Goal: Information Seeking & Learning: Learn about a topic

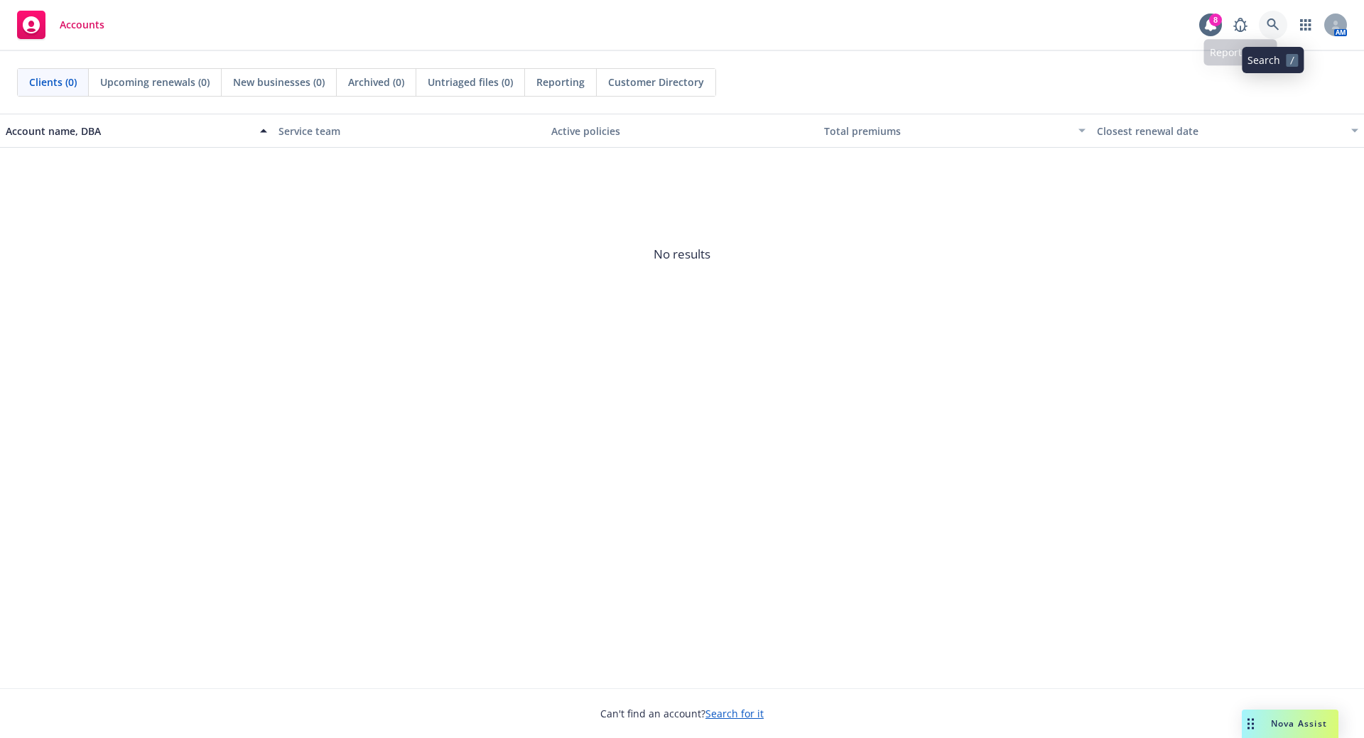
click at [1273, 21] on icon at bounding box center [1273, 24] width 13 height 13
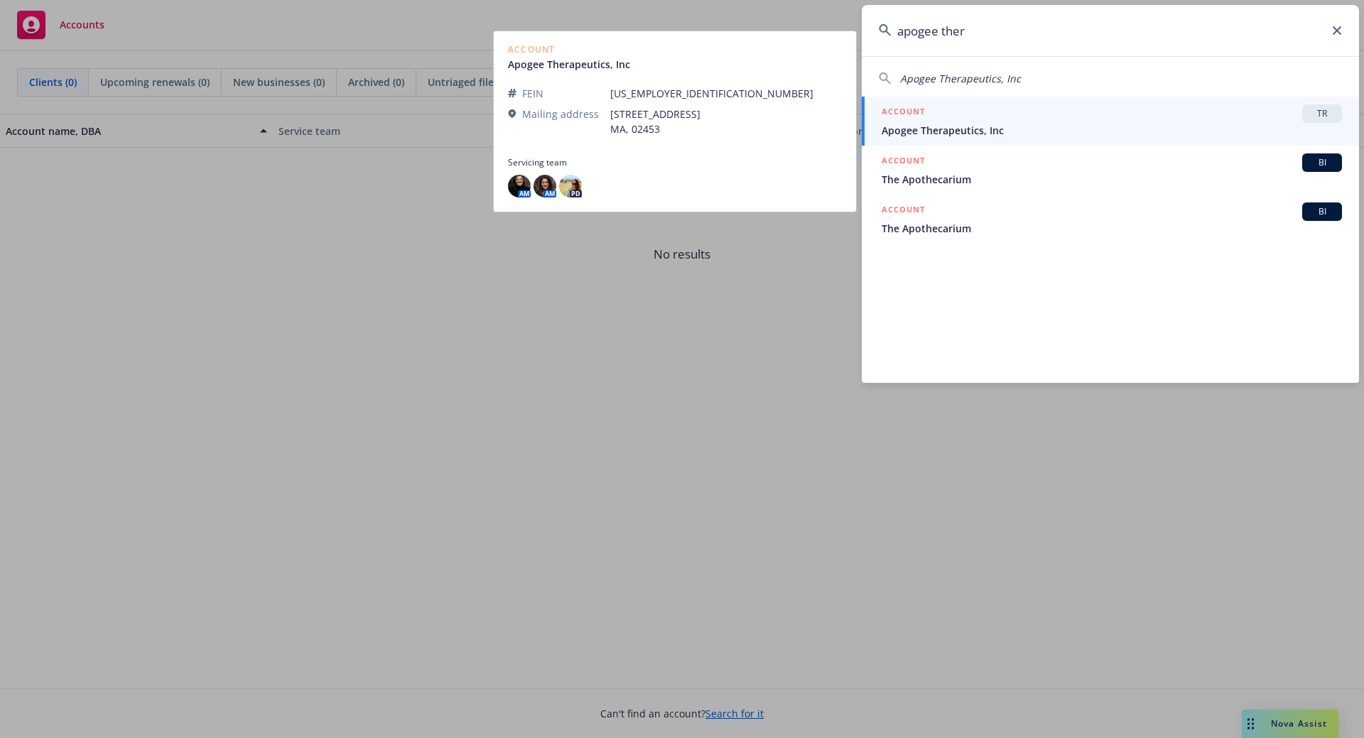
type input "apogee ther"
click at [1047, 126] on span "Apogee Therapeutics, Inc" at bounding box center [1112, 130] width 461 height 15
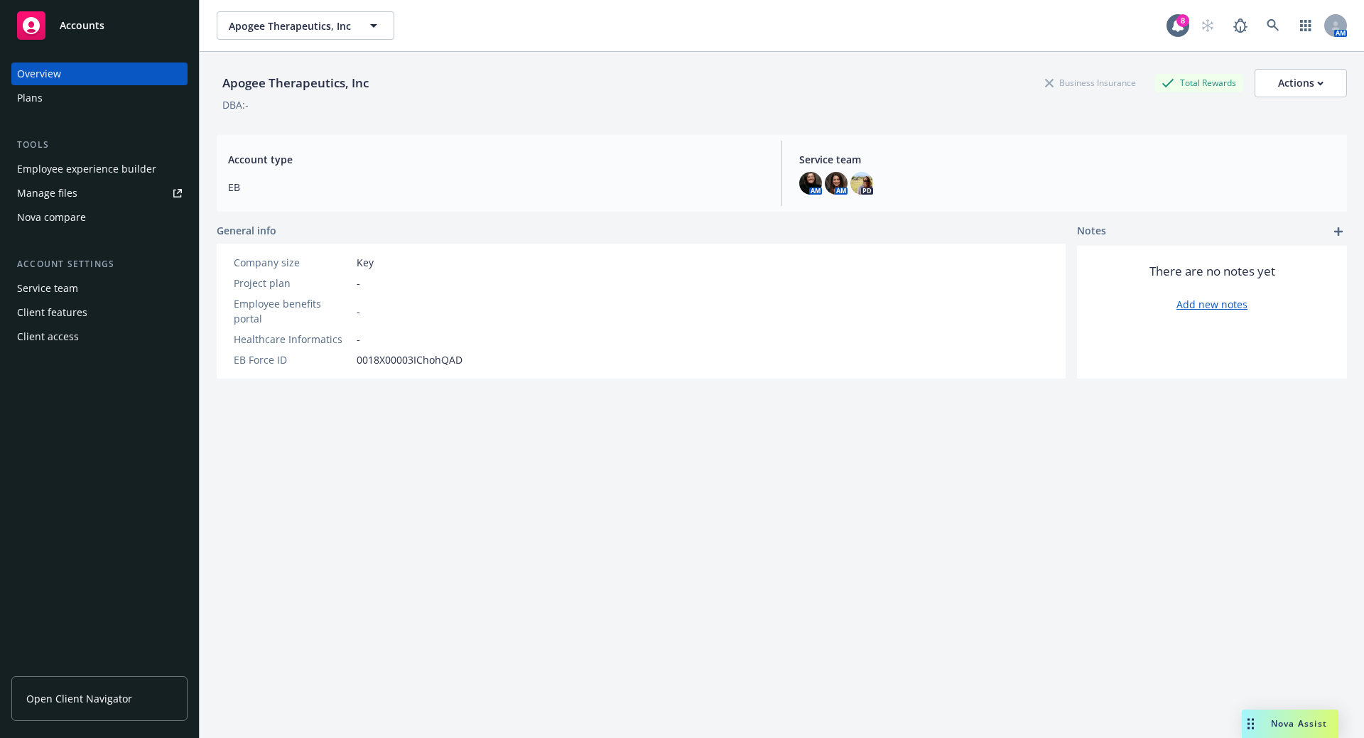
click at [58, 289] on div "Service team" at bounding box center [47, 288] width 61 height 23
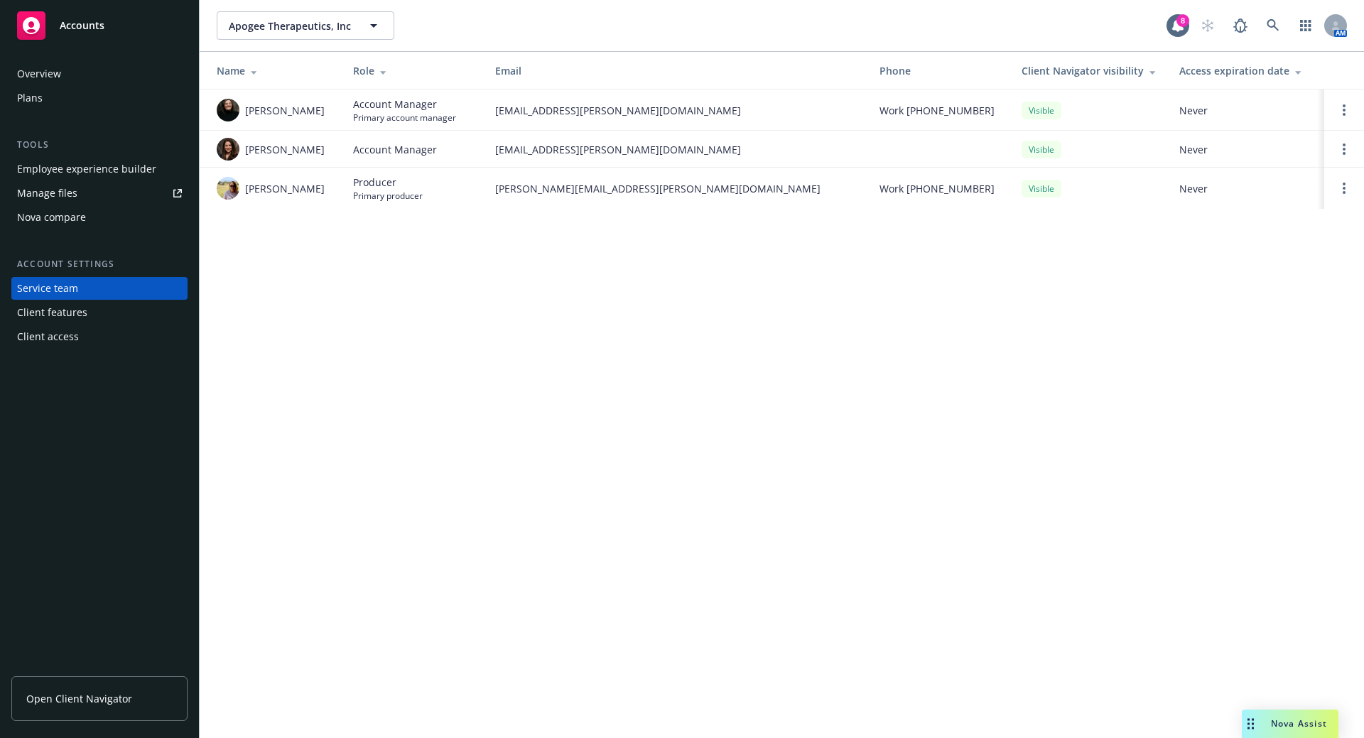
click at [72, 171] on div "Employee experience builder" at bounding box center [86, 169] width 139 height 23
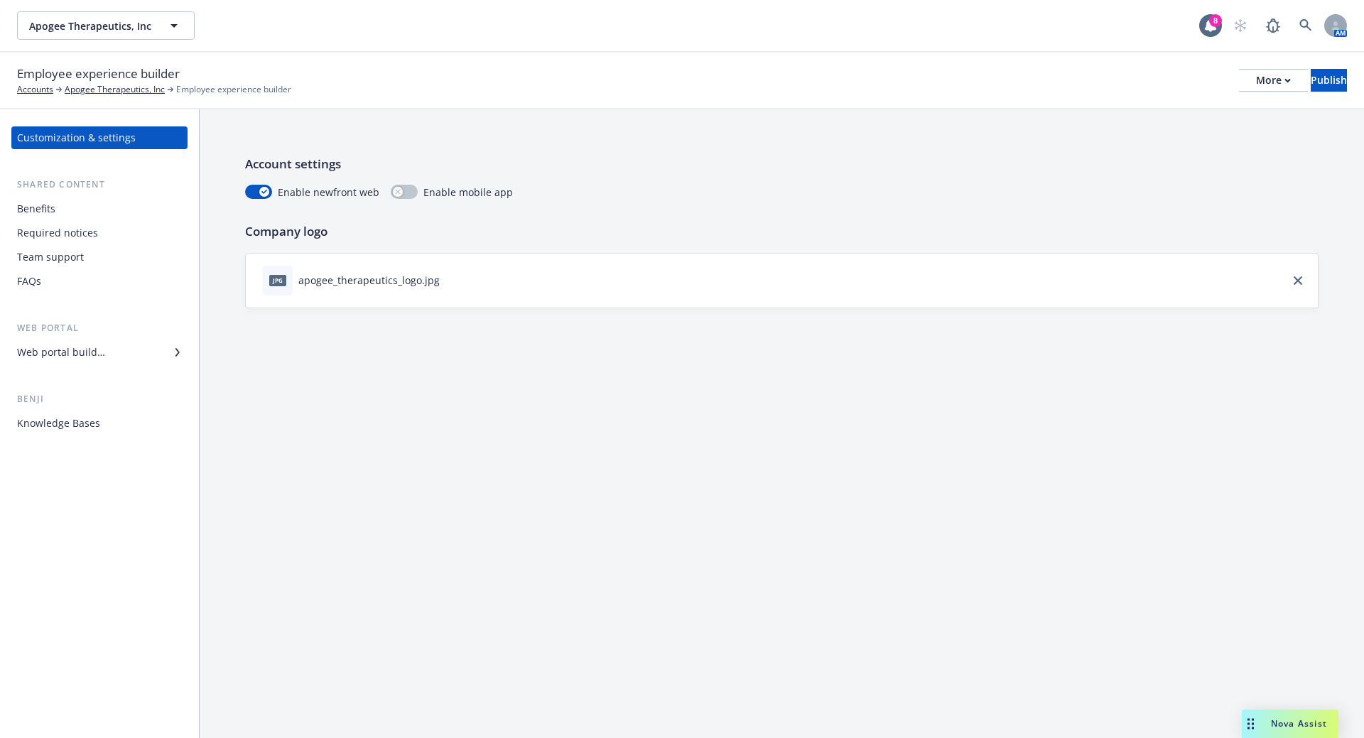
click at [70, 350] on div "Web portal builder" at bounding box center [61, 352] width 88 height 23
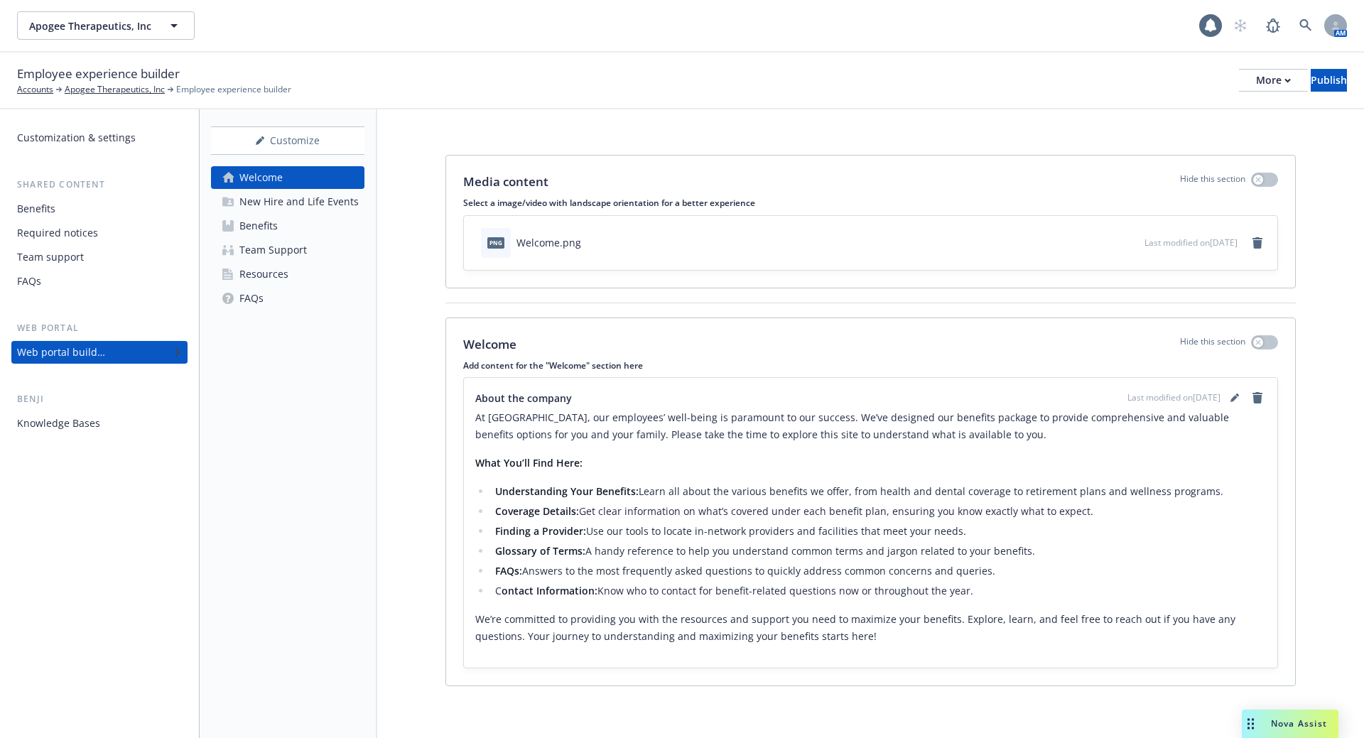
click at [252, 273] on div "Resources" at bounding box center [263, 274] width 49 height 23
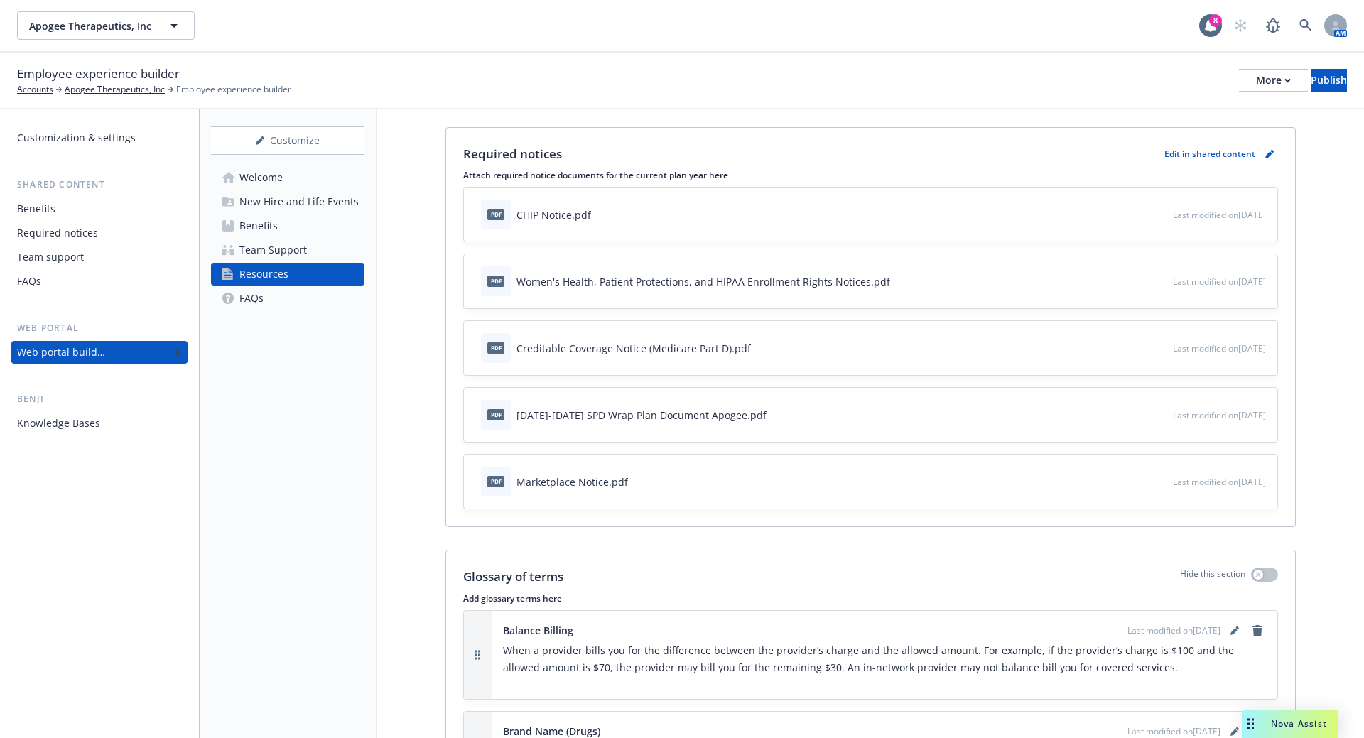
scroll to position [71, 0]
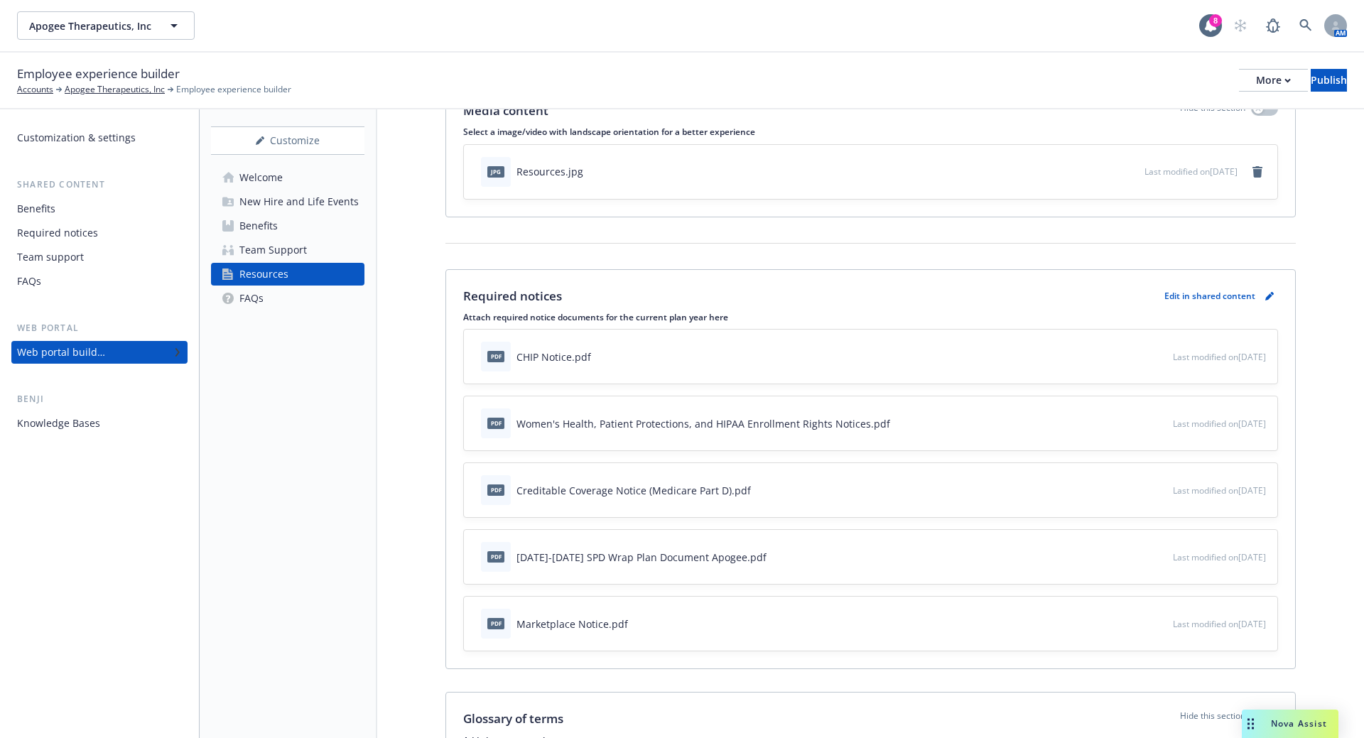
click at [276, 226] on div "Benefits" at bounding box center [258, 226] width 38 height 23
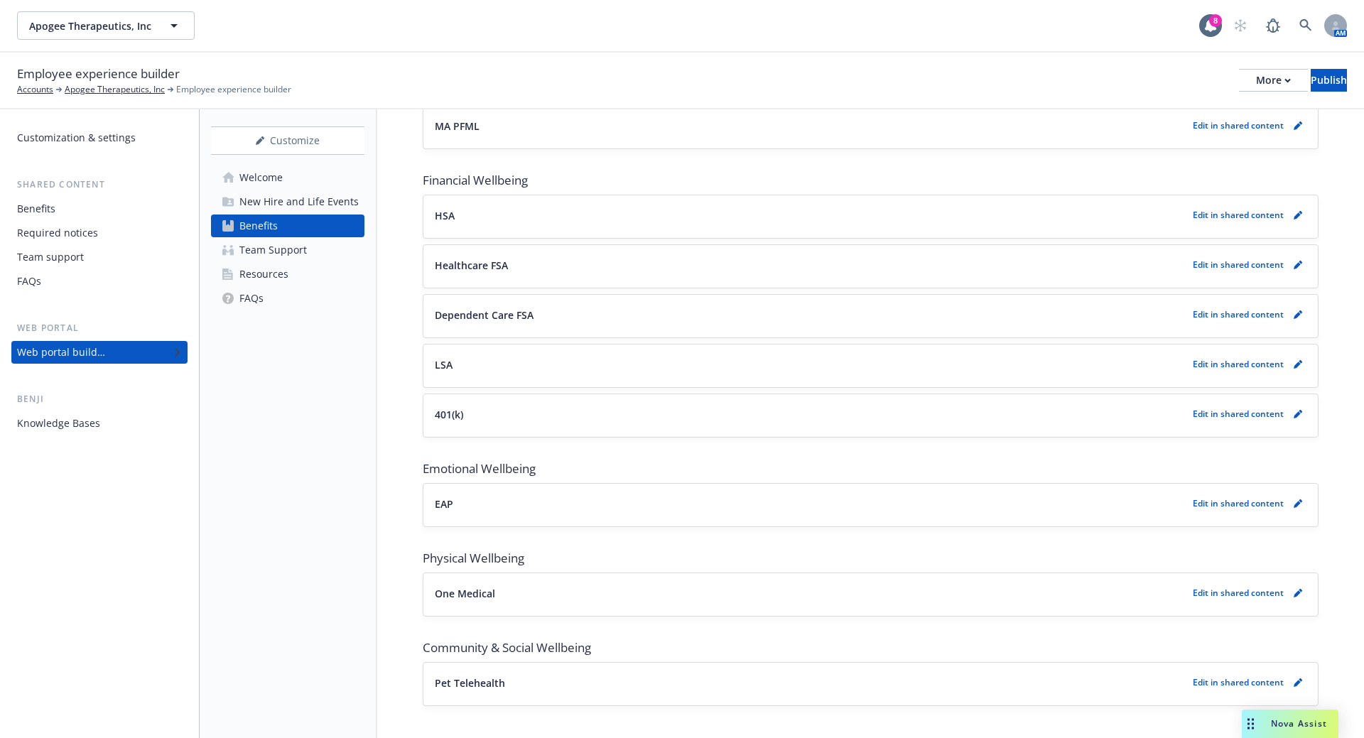
scroll to position [866, 0]
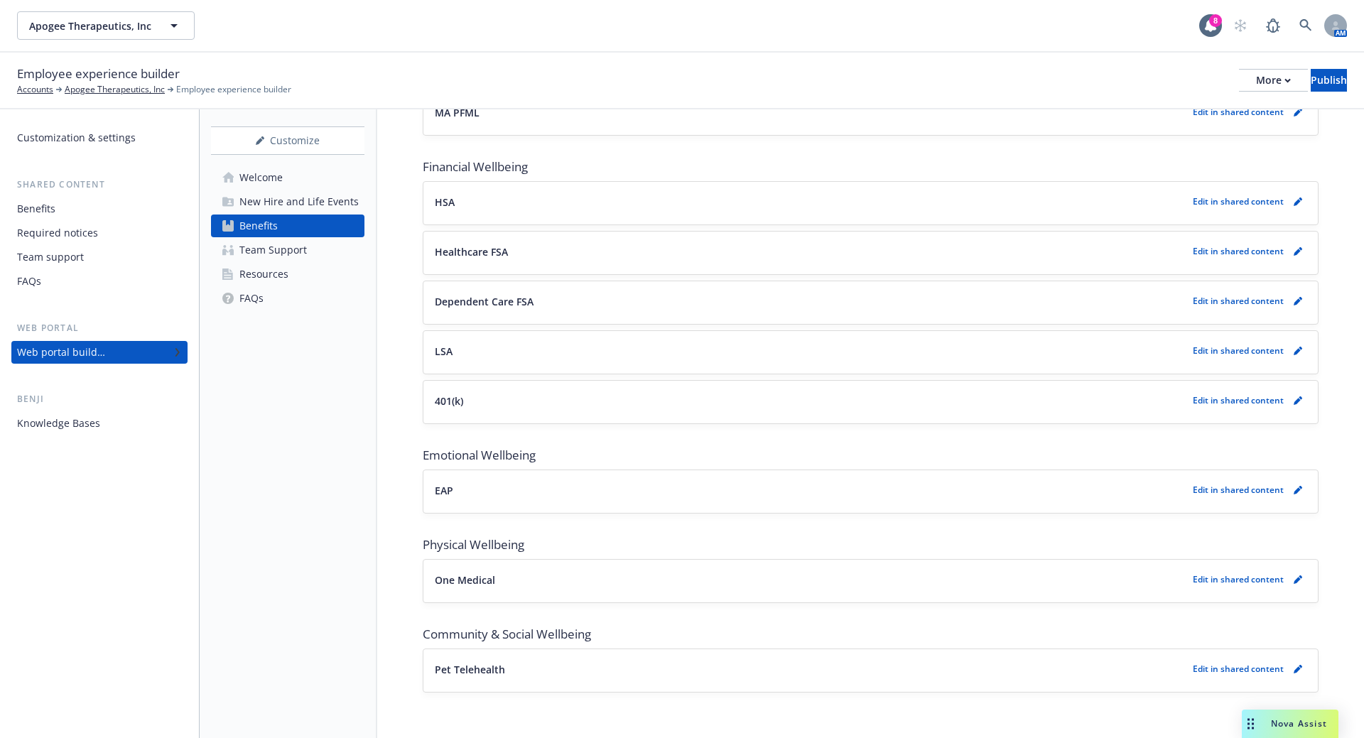
click at [463, 401] on p "401(k)" at bounding box center [449, 401] width 28 height 15
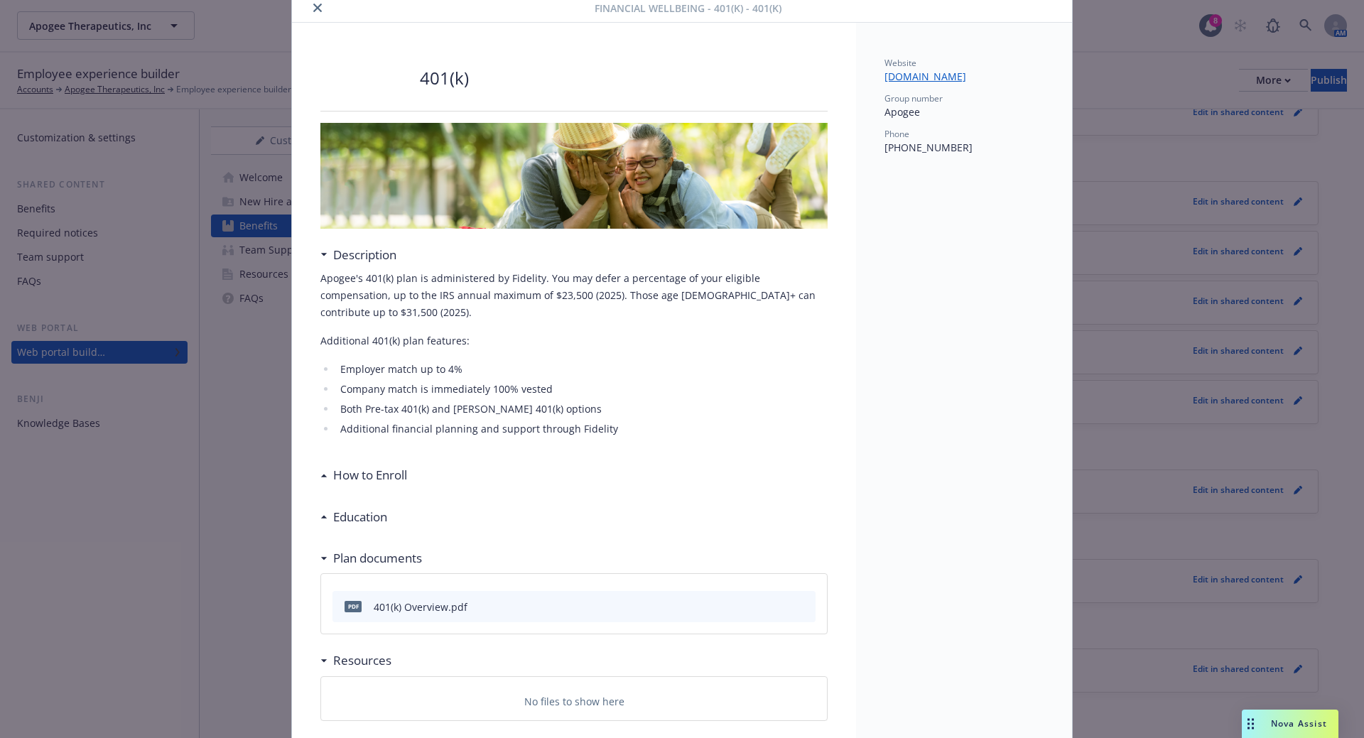
scroll to position [28, 0]
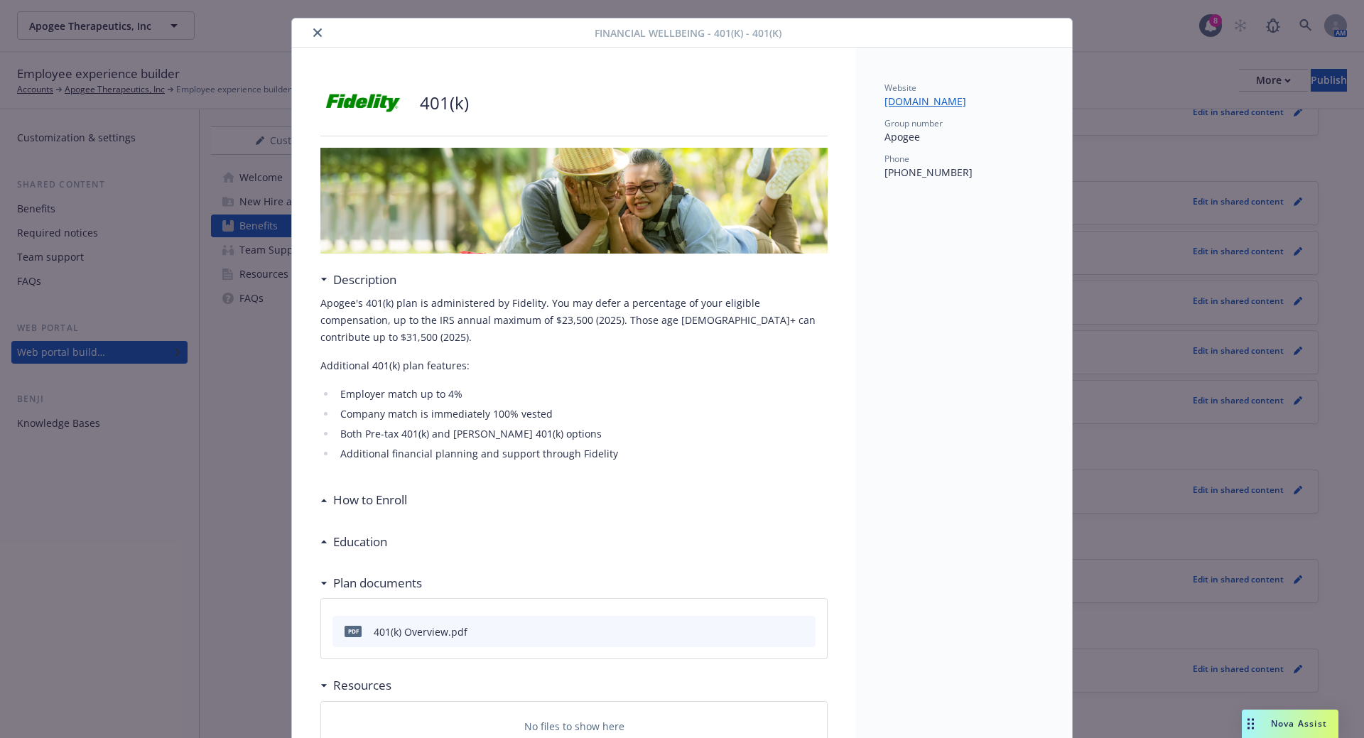
click at [316, 32] on icon "close" at bounding box center [317, 32] width 9 height 9
